Goal: Task Accomplishment & Management: Complete application form

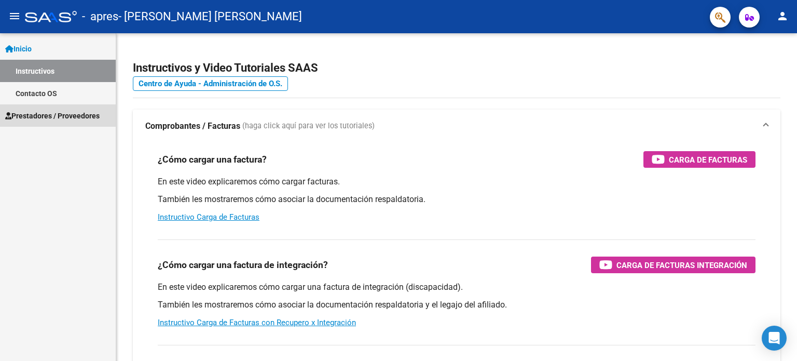
click at [49, 118] on span "Prestadores / Proveedores" at bounding box center [52, 115] width 94 height 11
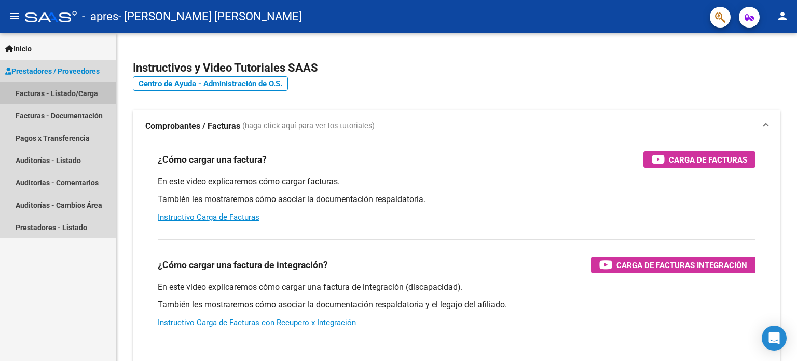
click at [52, 89] on link "Facturas - Listado/Carga" at bounding box center [58, 93] width 116 height 22
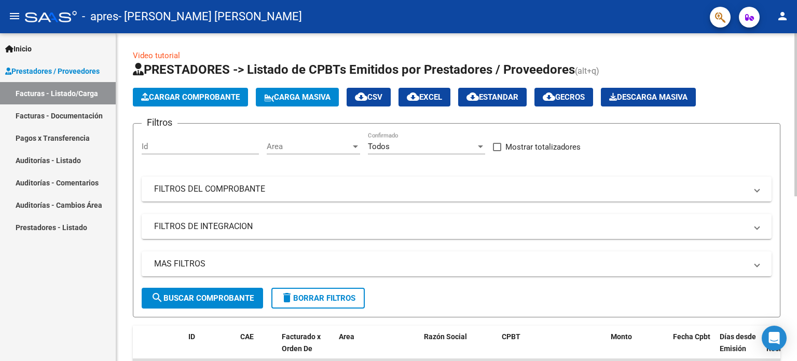
click at [192, 92] on span "Cargar Comprobante" at bounding box center [190, 96] width 99 height 9
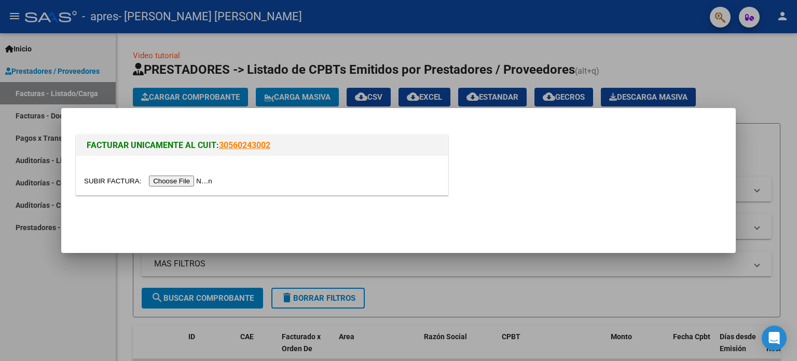
click at [207, 179] on input "file" at bounding box center [149, 180] width 131 height 11
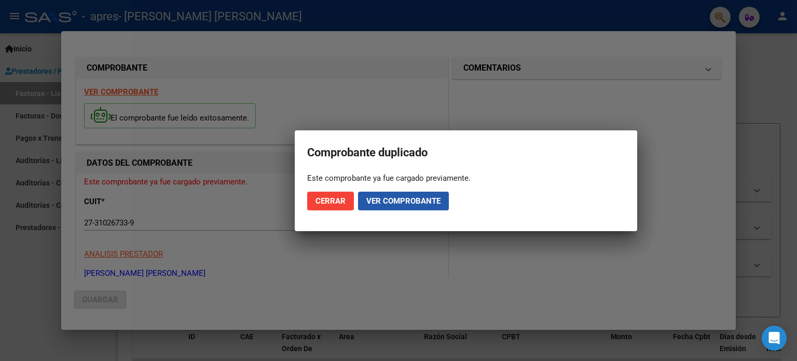
click at [384, 201] on span "Ver comprobante" at bounding box center [403, 200] width 74 height 9
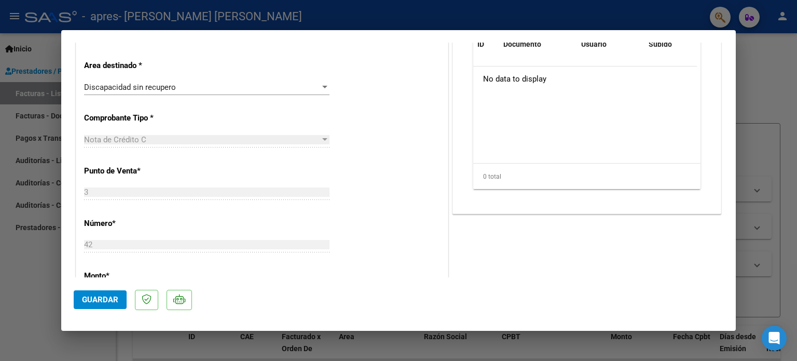
scroll to position [127, 0]
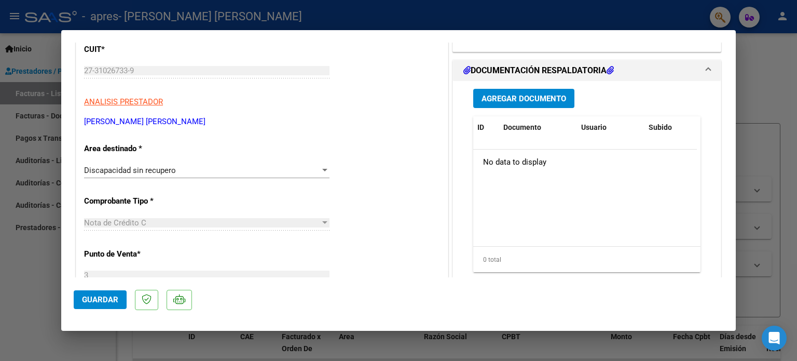
click at [314, 169] on div "Discapacidad sin recupero" at bounding box center [202, 169] width 236 height 9
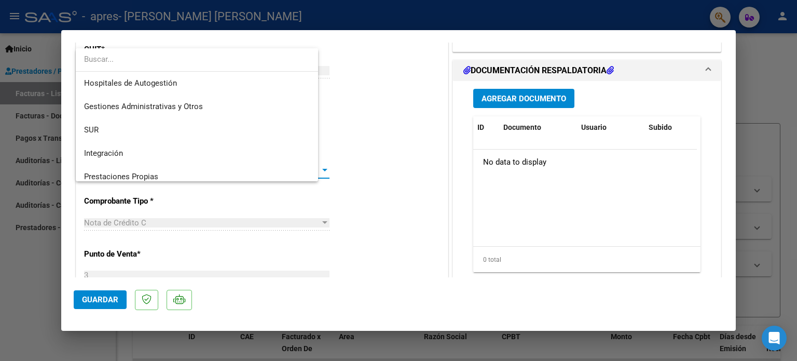
scroll to position [77, 0]
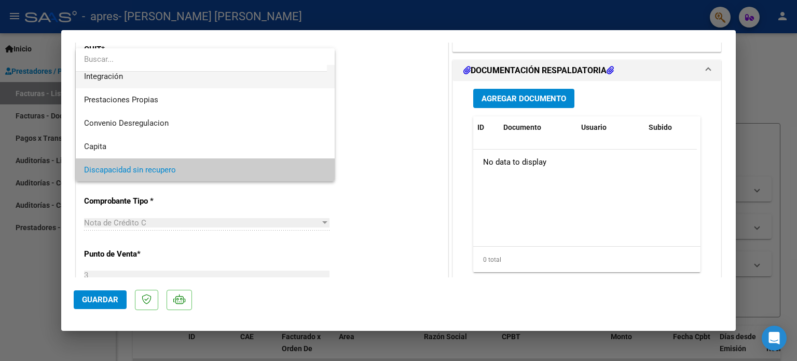
click at [245, 79] on span "Integración" at bounding box center [205, 76] width 243 height 23
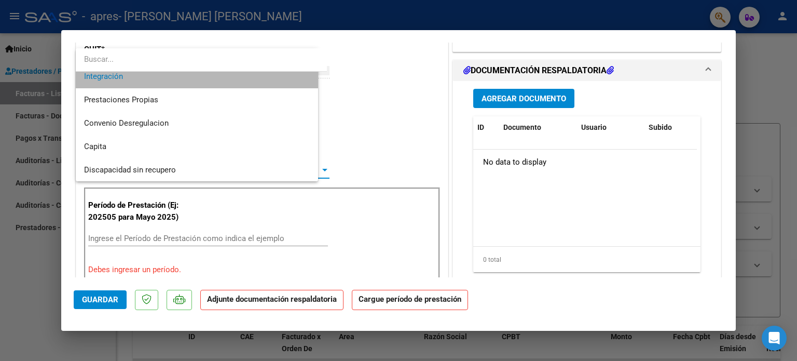
scroll to position [70, 0]
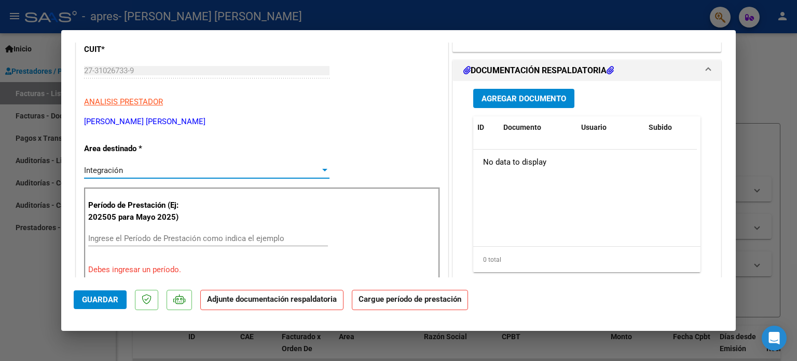
click at [89, 296] on span "Guardar" at bounding box center [100, 299] width 36 height 9
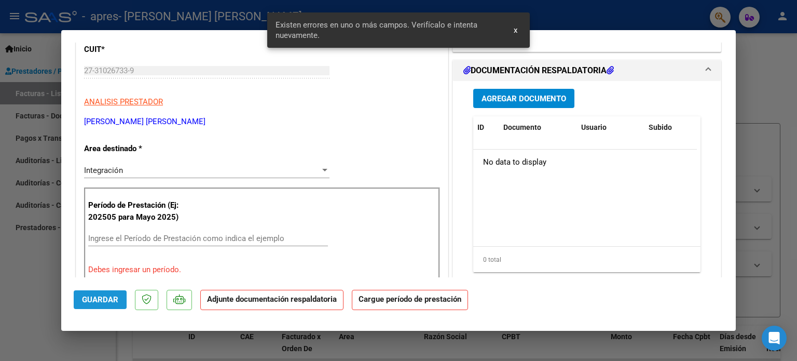
scroll to position [193, 0]
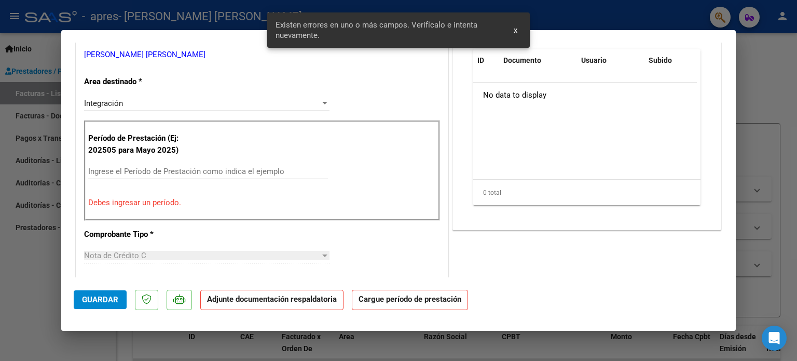
click at [158, 252] on div "Nota de Crédito C" at bounding box center [202, 255] width 236 height 9
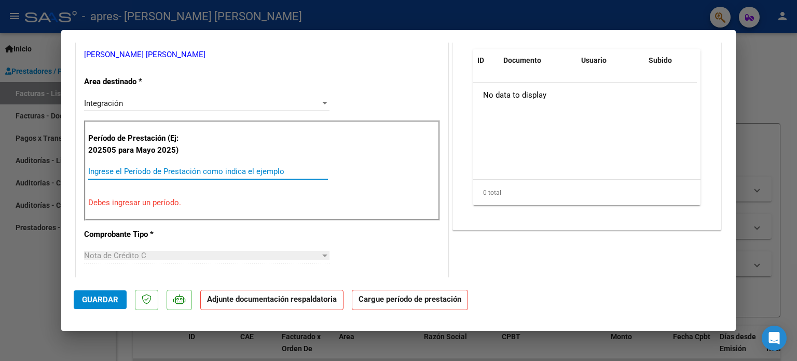
click at [168, 172] on input "Ingrese el Período de Prestación como indica el ejemplo" at bounding box center [208, 171] width 240 height 9
type input "-2"
click at [168, 172] on input "Ingrese el Período de Prestación como indica el ejemplo" at bounding box center [208, 171] width 240 height 9
type input "-1"
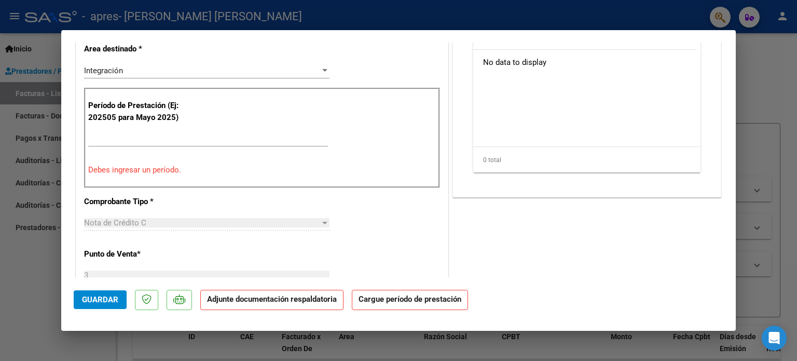
scroll to position [245, 0]
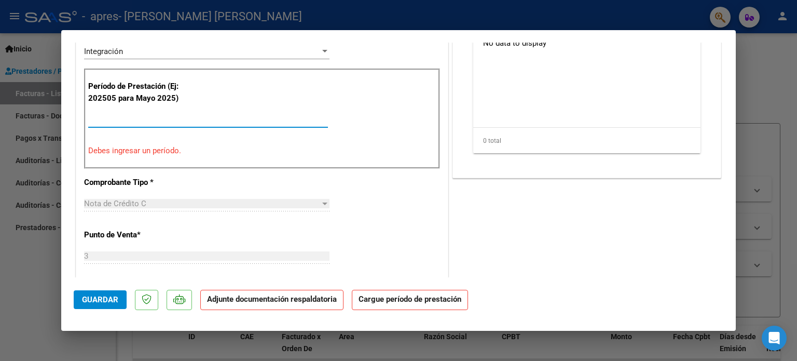
click at [158, 118] on input "Ingrese el Período de Prestación como indica el ejemplo" at bounding box center [208, 119] width 240 height 9
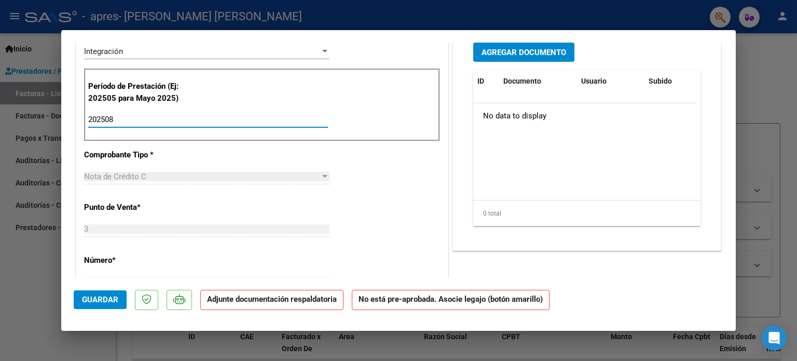
type input "202508"
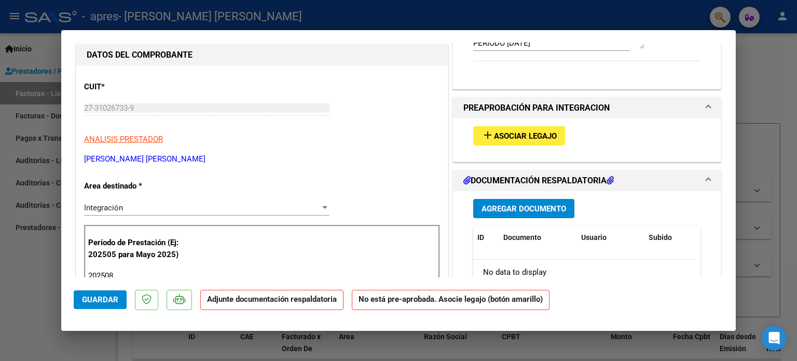
scroll to position [85, 0]
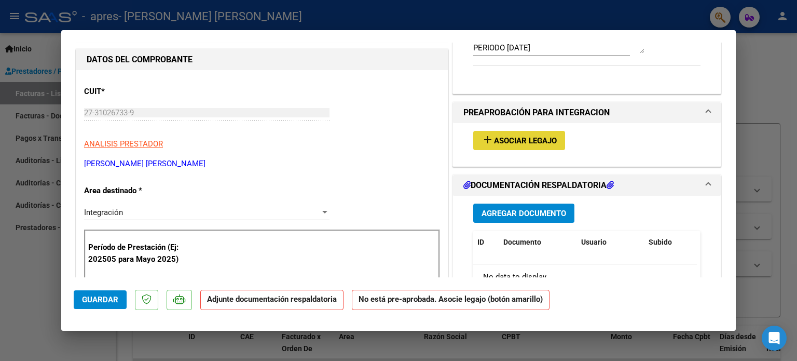
click at [530, 146] on button "add Asociar Legajo" at bounding box center [519, 140] width 92 height 19
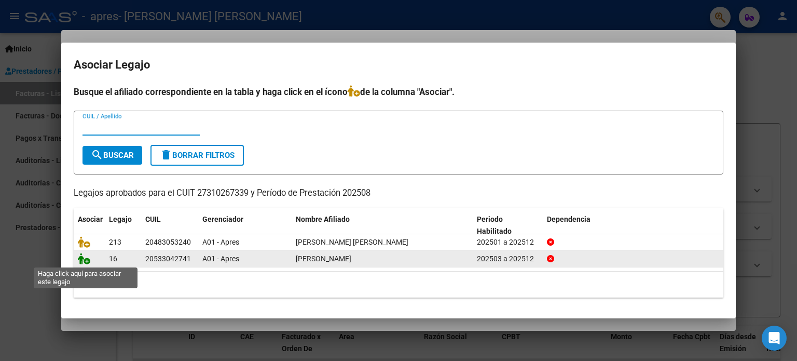
click at [81, 260] on icon at bounding box center [84, 258] width 12 height 11
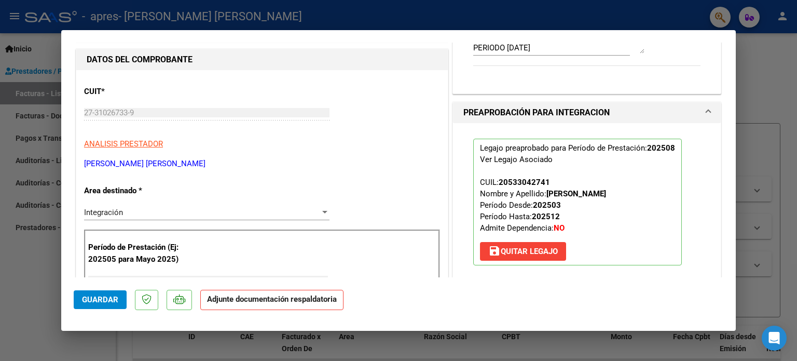
scroll to position [0, 0]
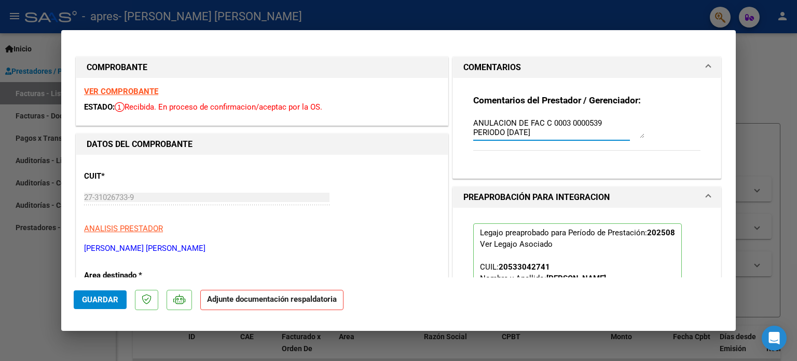
click at [562, 131] on textarea "ANULACION DE FAC C 0003 0000539 PERIODO [DATE]" at bounding box center [558, 127] width 171 height 21
drag, startPoint x: 469, startPoint y: 122, endPoint x: 510, endPoint y: 122, distance: 41.0
click at [510, 122] on textarea "ANULACION DE FAC C 0003 0000539 PERIODO [DATE]" at bounding box center [558, 127] width 171 height 21
type textarea "NOTA DE CREDITO DE FAC C 0003 0000539 PERIODO [DATE]"
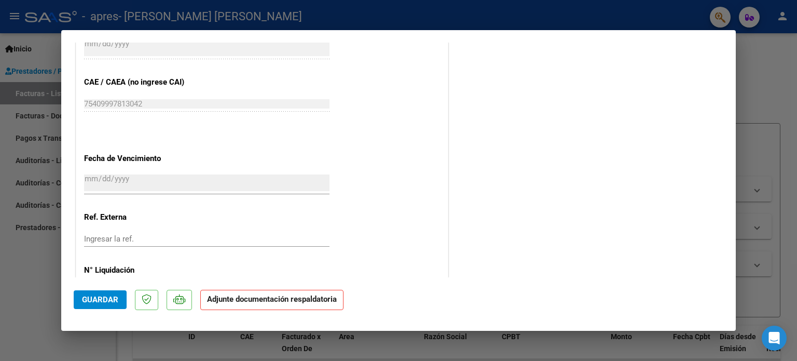
scroll to position [655, 0]
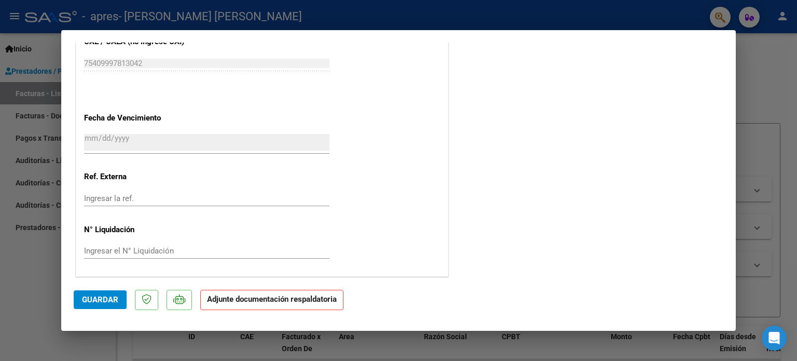
click at [113, 305] on button "Guardar" at bounding box center [100, 299] width 53 height 19
click at [753, 120] on div at bounding box center [398, 180] width 797 height 361
type input "$ 0,00"
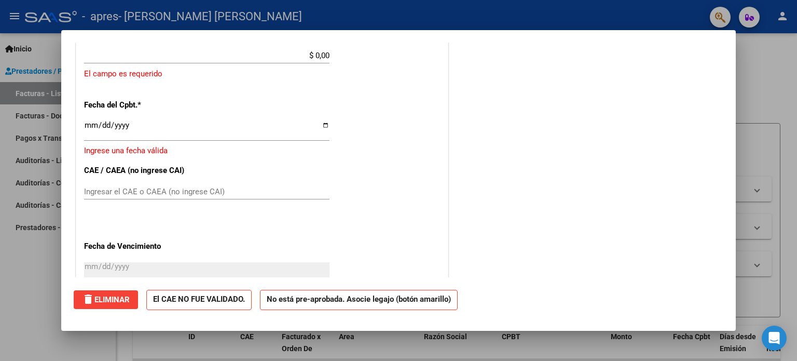
scroll to position [0, 0]
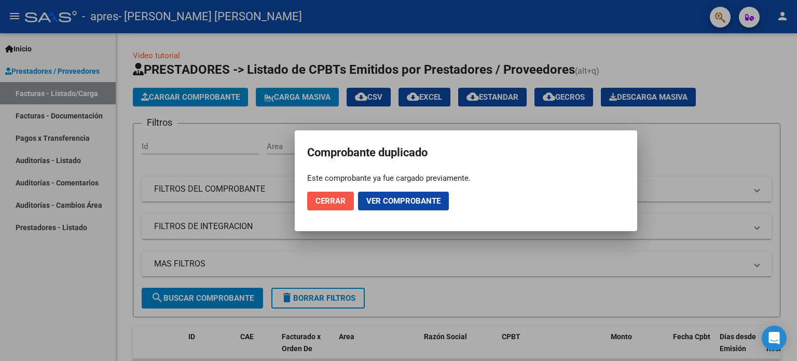
click at [335, 203] on span "Cerrar" at bounding box center [330, 200] width 30 height 9
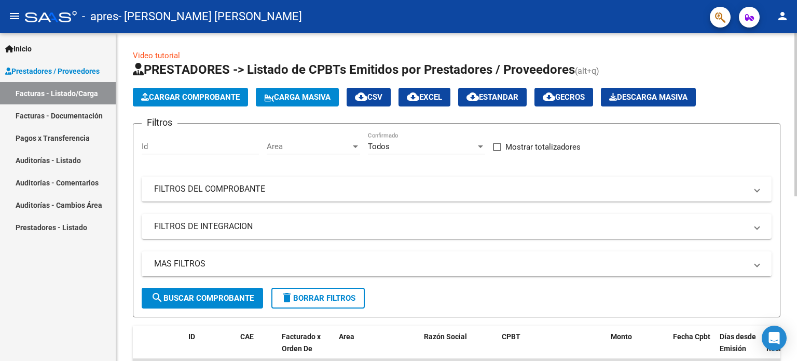
click at [191, 95] on span "Cargar Comprobante" at bounding box center [190, 96] width 99 height 9
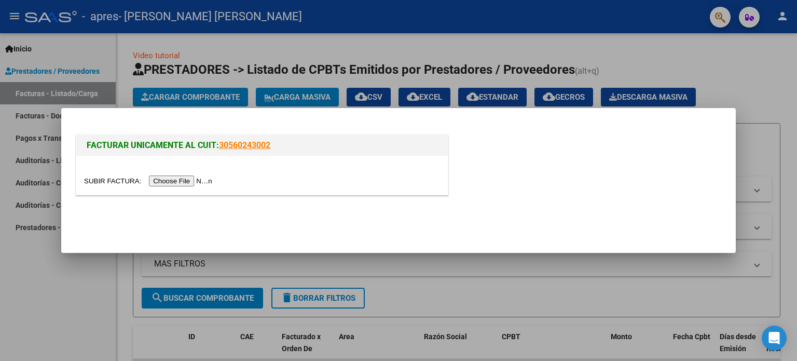
click at [213, 182] on input "file" at bounding box center [149, 180] width 131 height 11
click at [274, 53] on div at bounding box center [398, 180] width 797 height 361
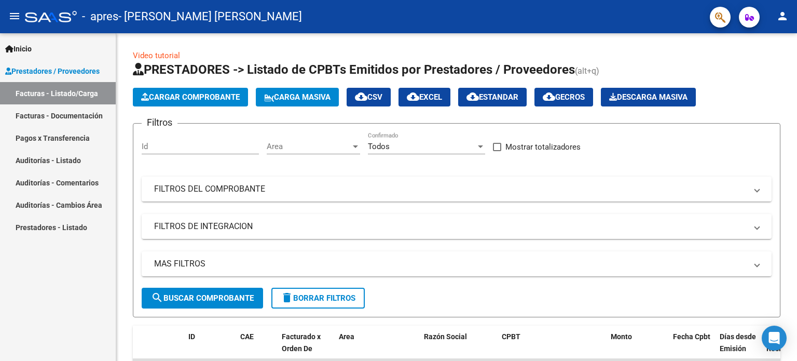
click at [75, 117] on link "Facturas - Documentación" at bounding box center [58, 115] width 116 height 22
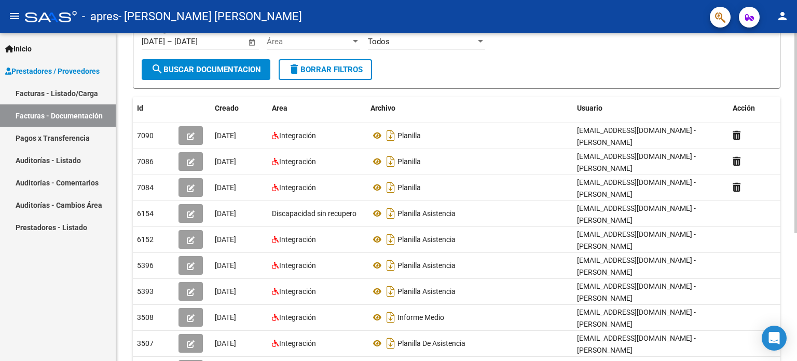
scroll to position [126, 0]
click at [796, 199] on div at bounding box center [795, 209] width 3 height 200
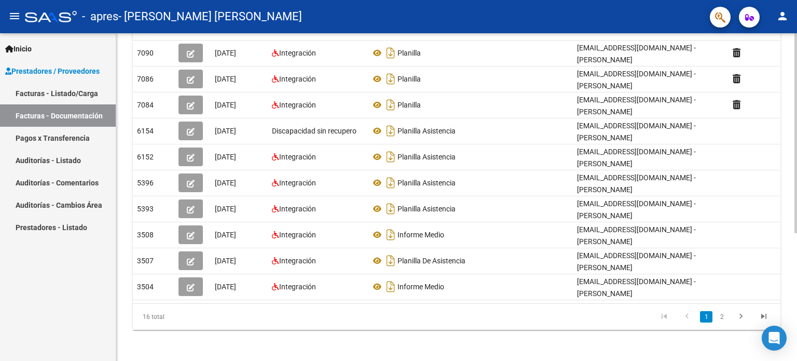
click at [796, 178] on div at bounding box center [795, 259] width 3 height 200
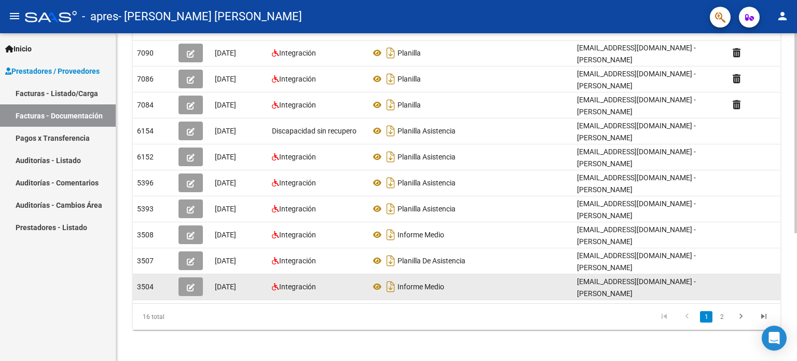
drag, startPoint x: 362, startPoint y: 329, endPoint x: 628, endPoint y: 286, distance: 269.6
click at [628, 286] on div "PRESTADORES -> Comprobantes - Documentación Respaldatoria cloud_download Export…" at bounding box center [456, 93] width 681 height 537
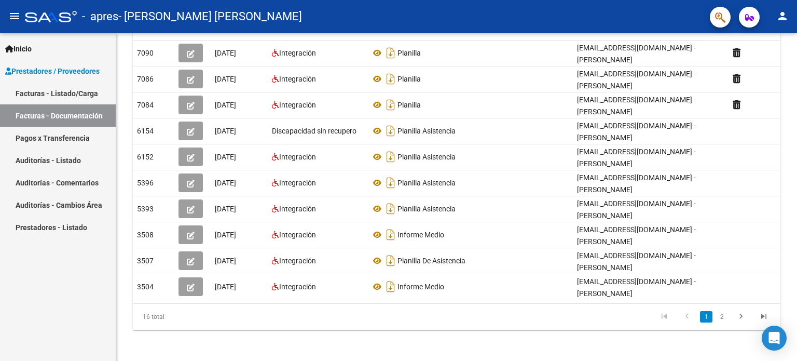
click at [58, 95] on link "Facturas - Listado/Carga" at bounding box center [58, 93] width 116 height 22
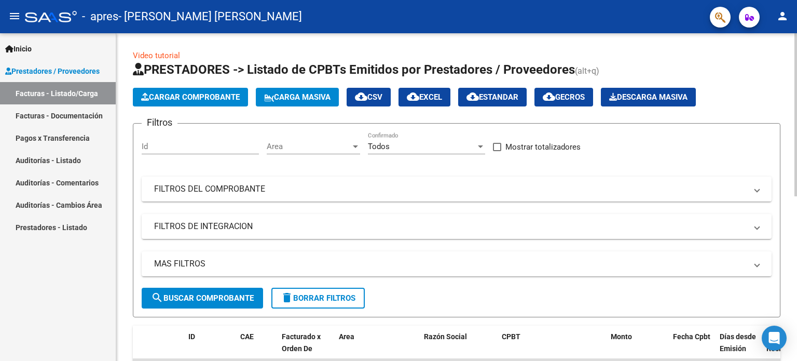
drag, startPoint x: 793, startPoint y: 82, endPoint x: 796, endPoint y: 144, distance: 61.8
click at [796, 144] on div "Video tutorial PRESTADORES -> Listado de CPBTs Emitidos por Prestadores / Prove…" at bounding box center [457, 359] width 683 height 652
click at [785, 102] on div "Video tutorial PRESTADORES -> Listado de CPBTs Emitidos por Prestadores / Prove…" at bounding box center [456, 359] width 681 height 652
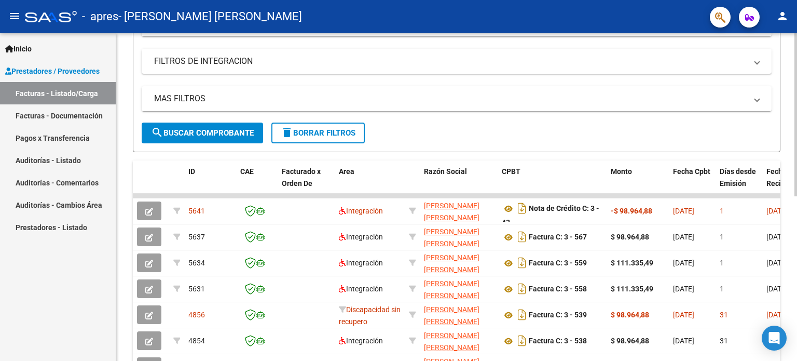
scroll to position [228, 0]
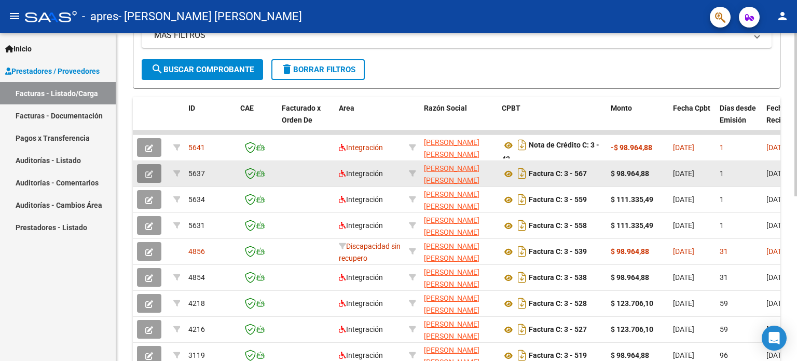
click at [148, 176] on icon "button" at bounding box center [149, 174] width 8 height 8
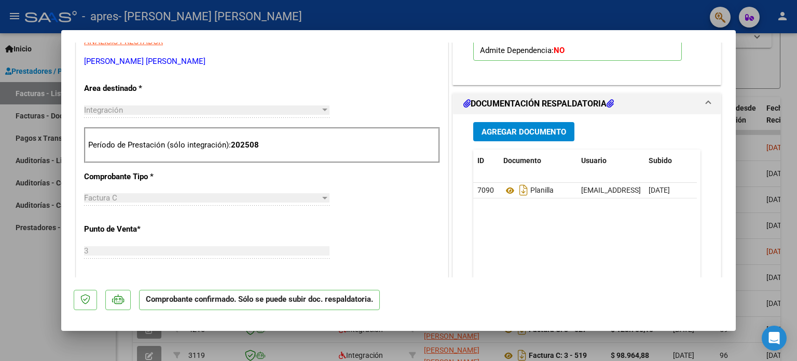
scroll to position [183, 0]
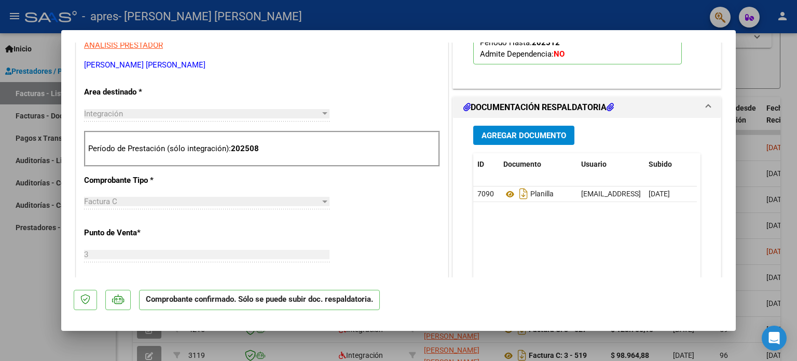
click at [780, 79] on div at bounding box center [398, 180] width 797 height 361
type input "$ 0,00"
